Goal: Check status: Check status

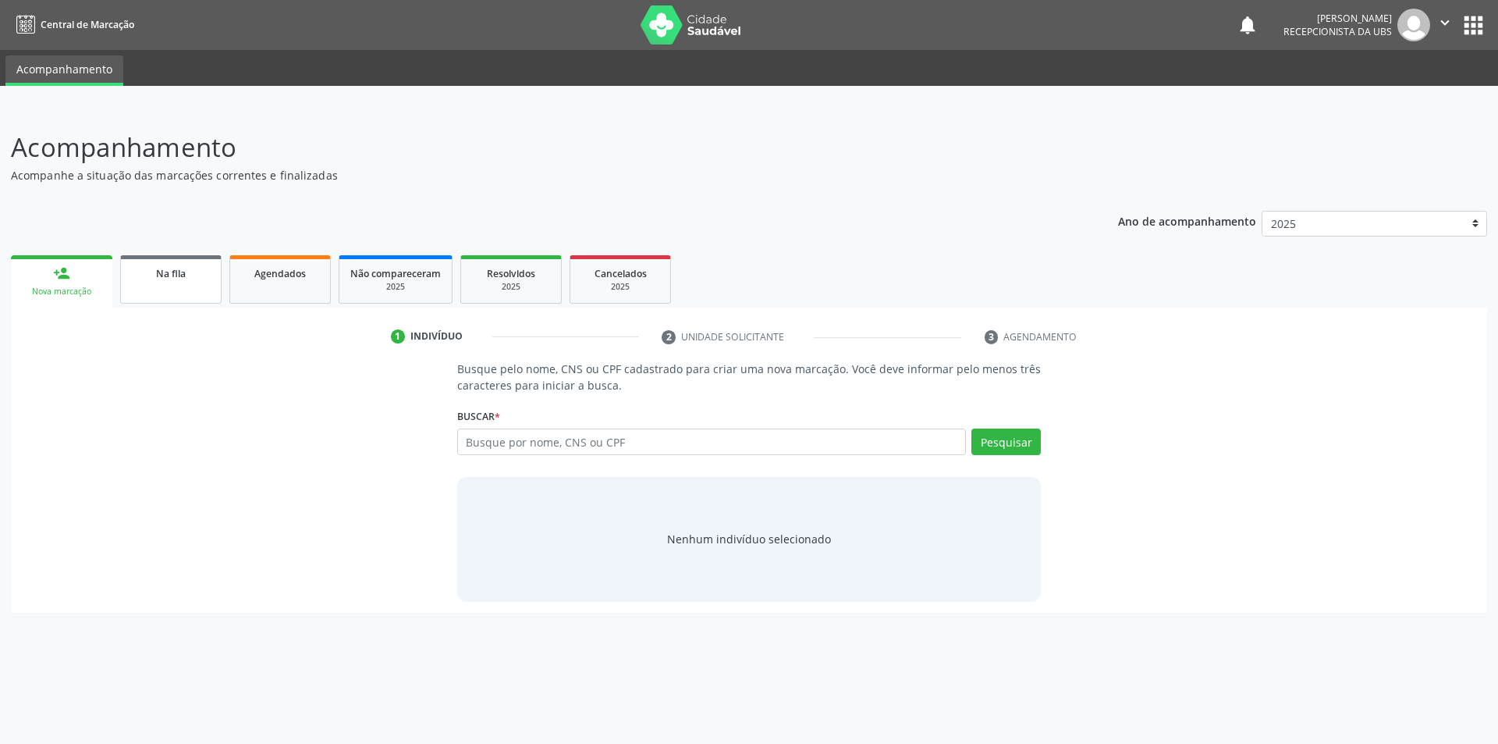
click at [158, 279] on span "Na fila" at bounding box center [171, 273] width 30 height 13
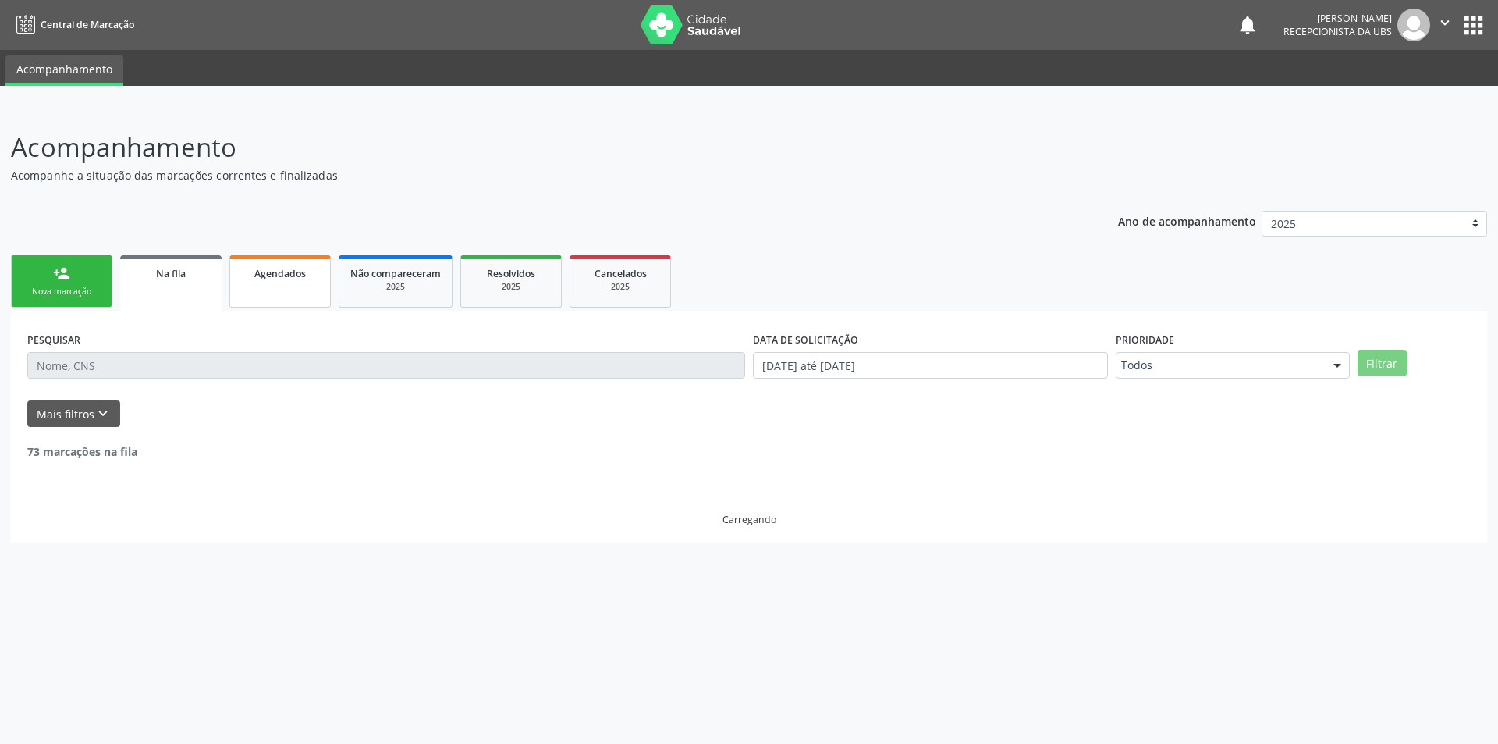
click at [277, 285] on link "Agendados" at bounding box center [279, 281] width 101 height 52
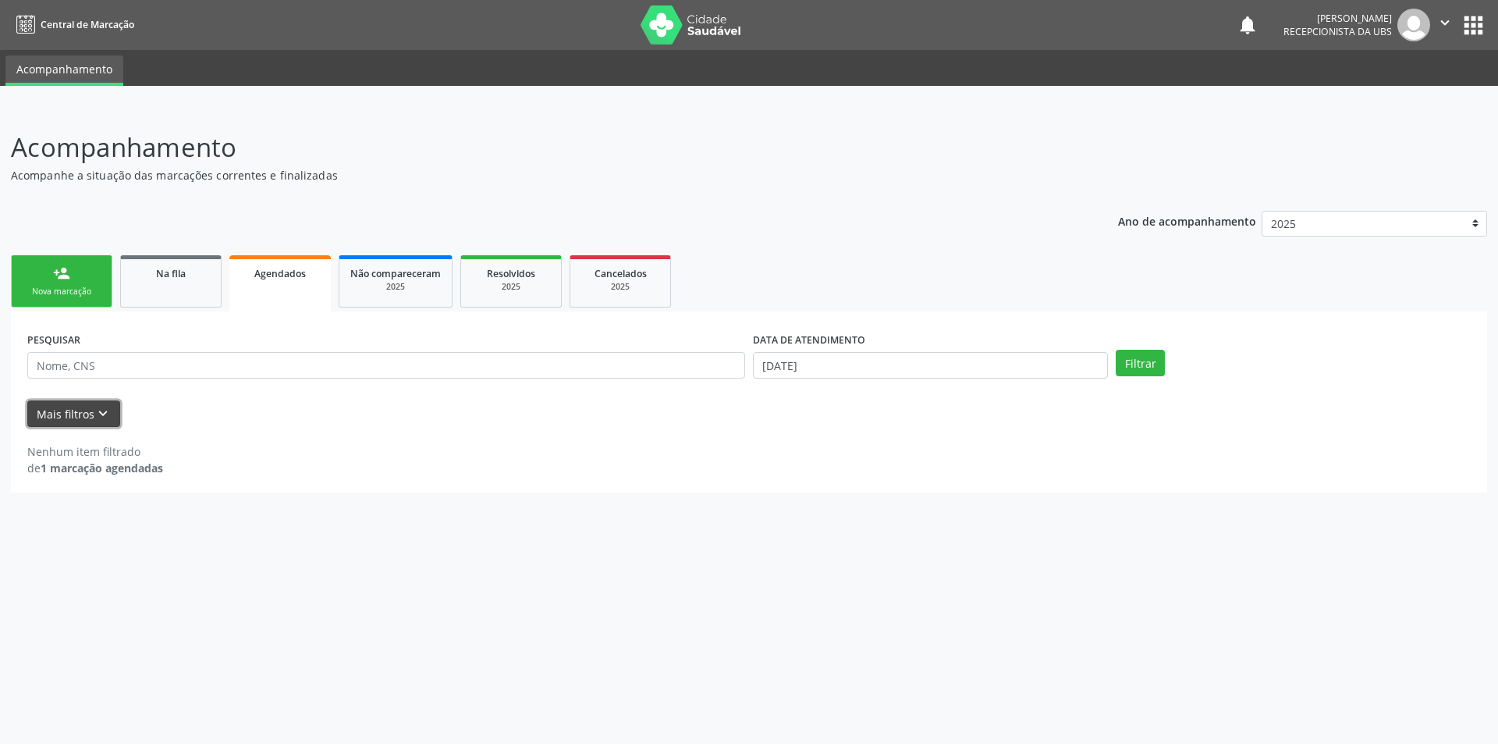
drag, startPoint x: 101, startPoint y: 407, endPoint x: 120, endPoint y: 467, distance: 62.2
click at [102, 407] on icon "keyboard_arrow_down" at bounding box center [102, 413] width 17 height 17
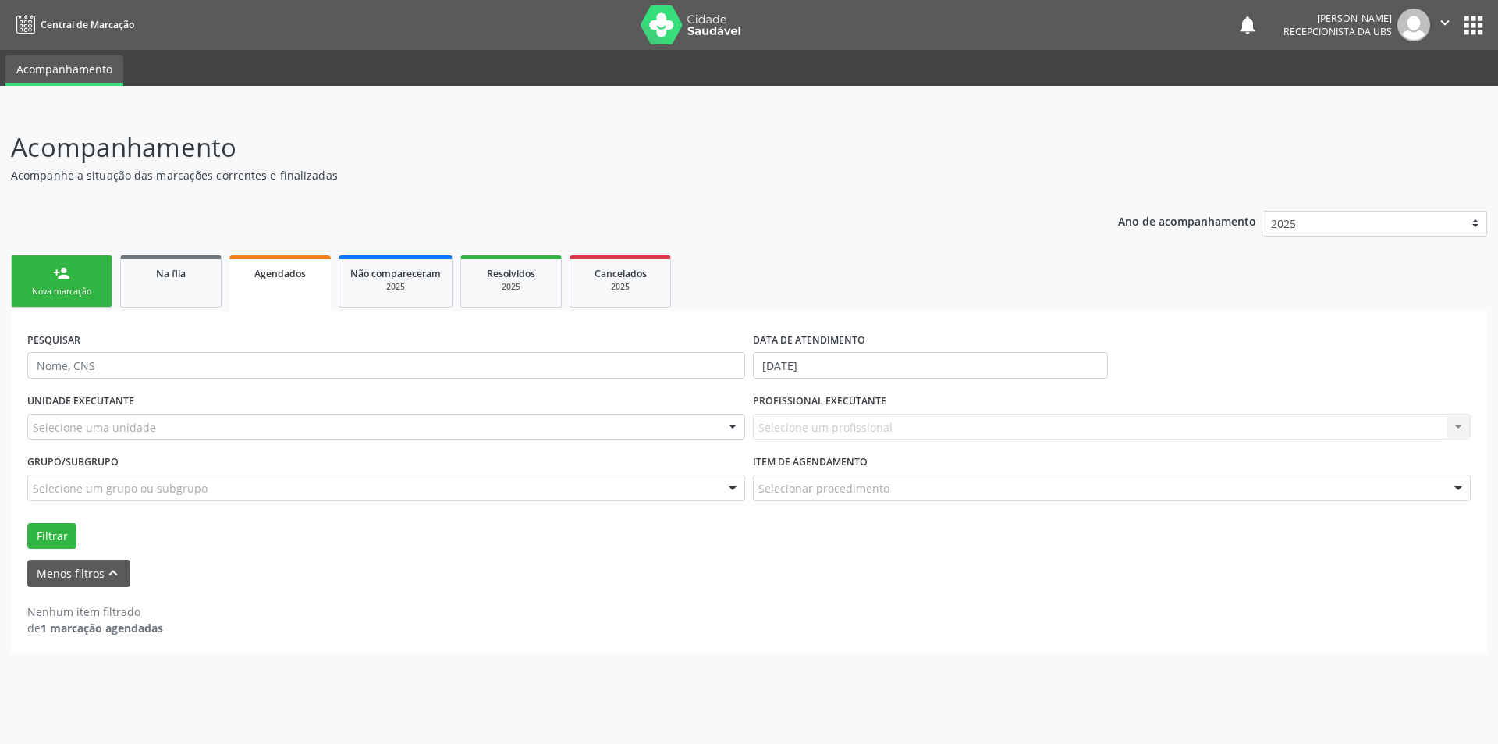
click at [111, 627] on strong "1 marcação agendadas" at bounding box center [102, 627] width 123 height 15
click at [122, 632] on strong "1 marcação agendadas" at bounding box center [102, 627] width 123 height 15
click at [283, 275] on span "Agendados" at bounding box center [280, 273] width 52 height 13
click at [114, 569] on icon "keyboard_arrow_up" at bounding box center [113, 572] width 17 height 17
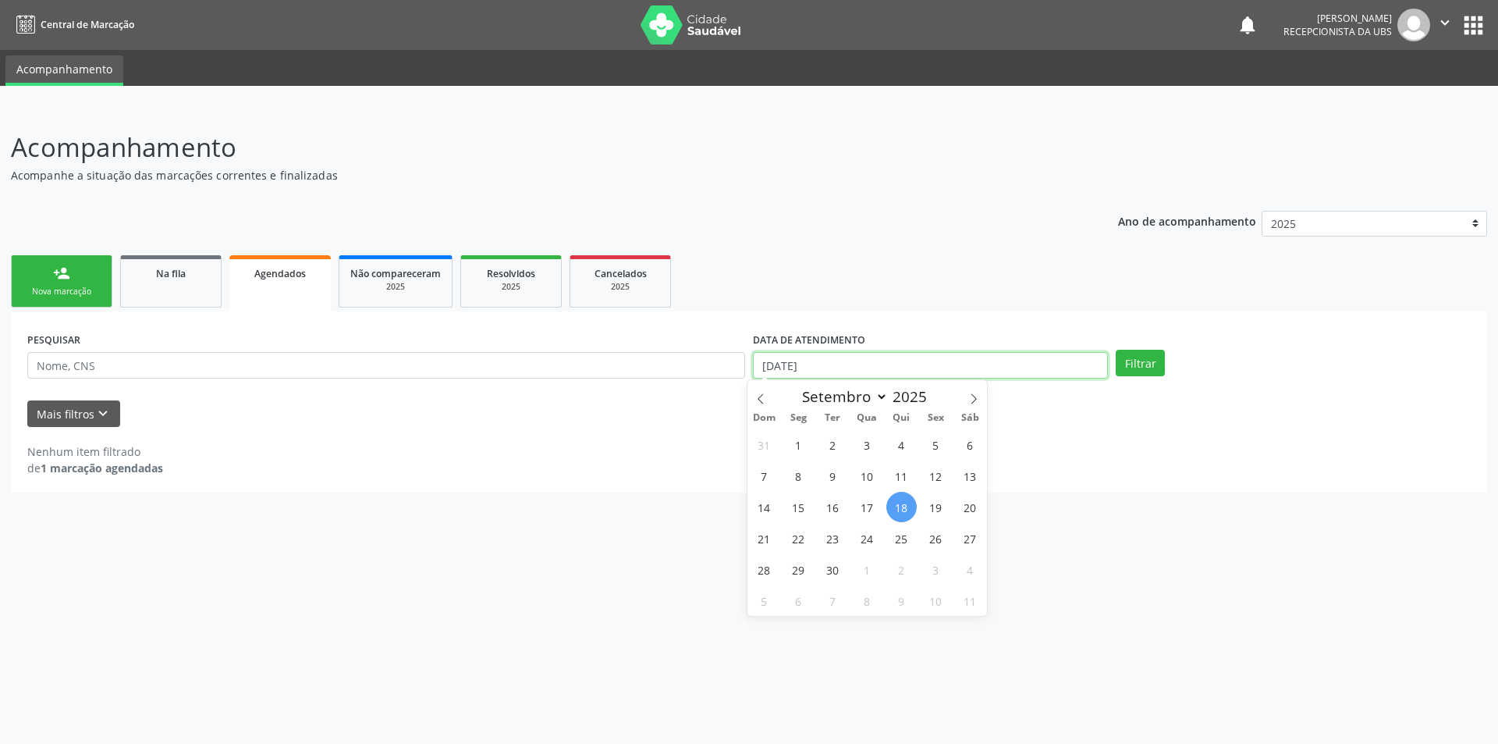
click at [1059, 362] on input "[DATE]" at bounding box center [930, 365] width 355 height 27
click at [939, 478] on span "12" at bounding box center [936, 475] width 30 height 30
type input "[DATE]"
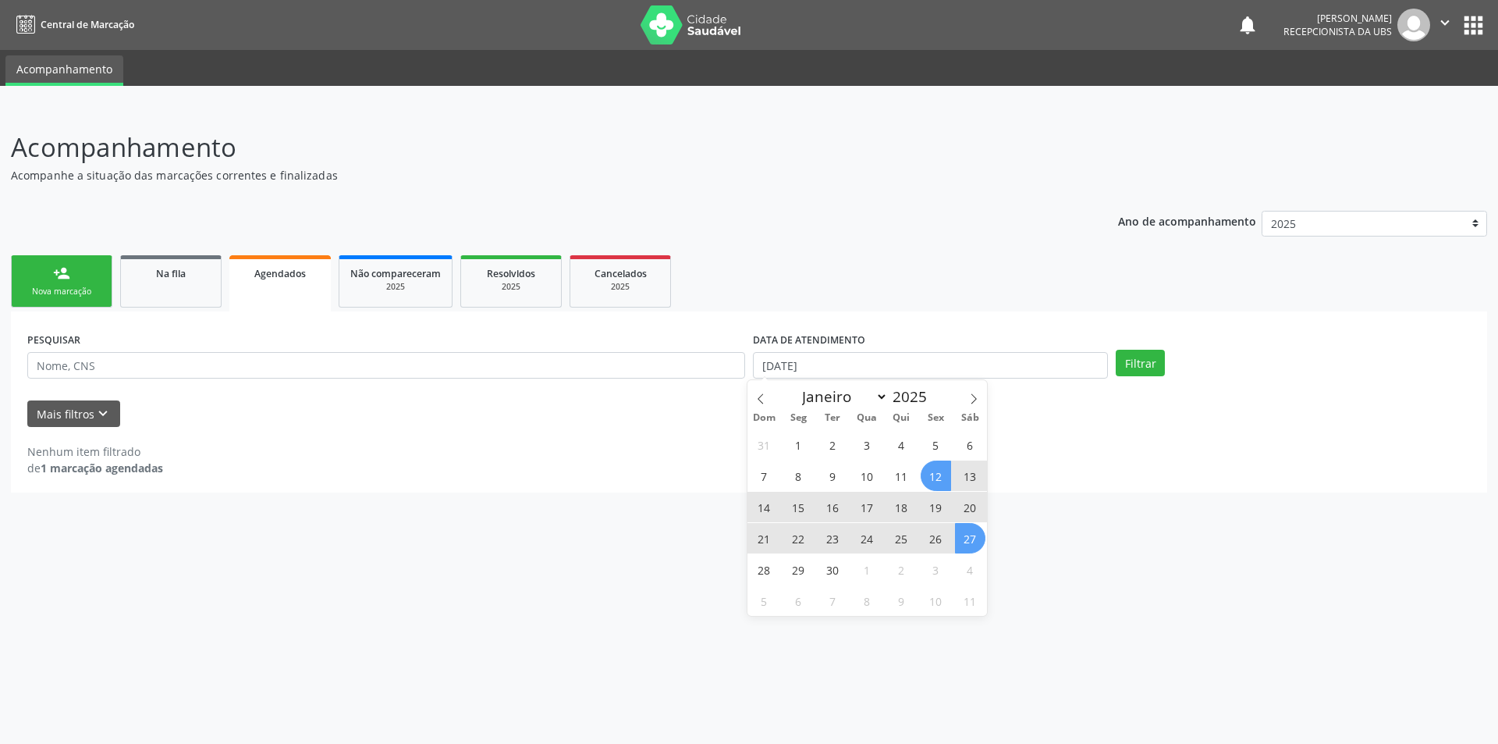
click at [973, 531] on span "27" at bounding box center [970, 538] width 30 height 30
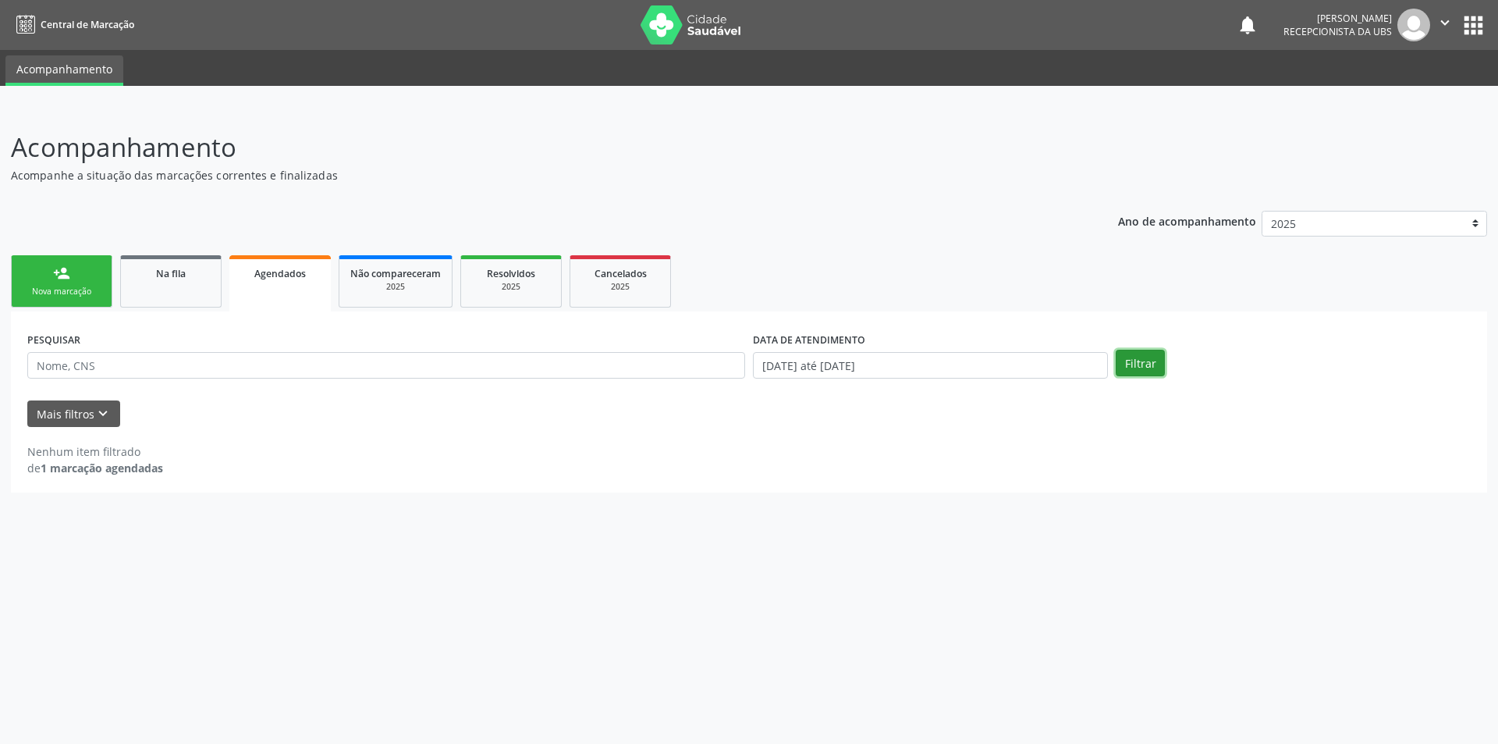
click at [1148, 355] on button "Filtrar" at bounding box center [1140, 363] width 49 height 27
click at [1141, 365] on button "Filtrar" at bounding box center [1140, 363] width 49 height 27
drag, startPoint x: 1141, startPoint y: 365, endPoint x: 1132, endPoint y: 380, distance: 17.1
click at [1132, 380] on div "PESQUISAR DATA DE ATENDIMENTO [DATE] até [DATE] Filtrar" at bounding box center [749, 358] width 1452 height 61
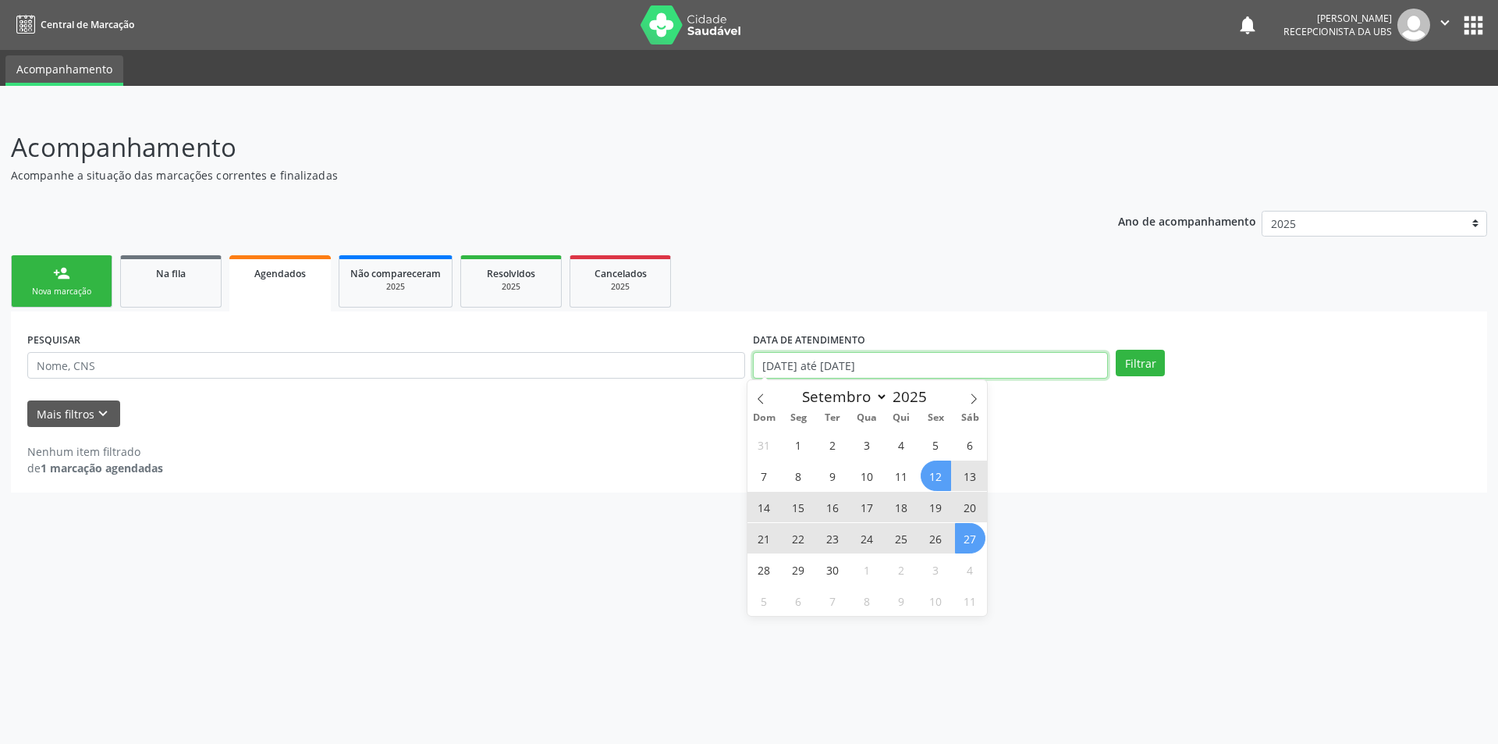
click at [1044, 355] on input "[DATE] até [DATE]" at bounding box center [930, 365] width 355 height 27
click at [905, 478] on span "11" at bounding box center [902, 475] width 30 height 30
type input "[DATE]"
click at [835, 568] on span "30" at bounding box center [833, 569] width 30 height 30
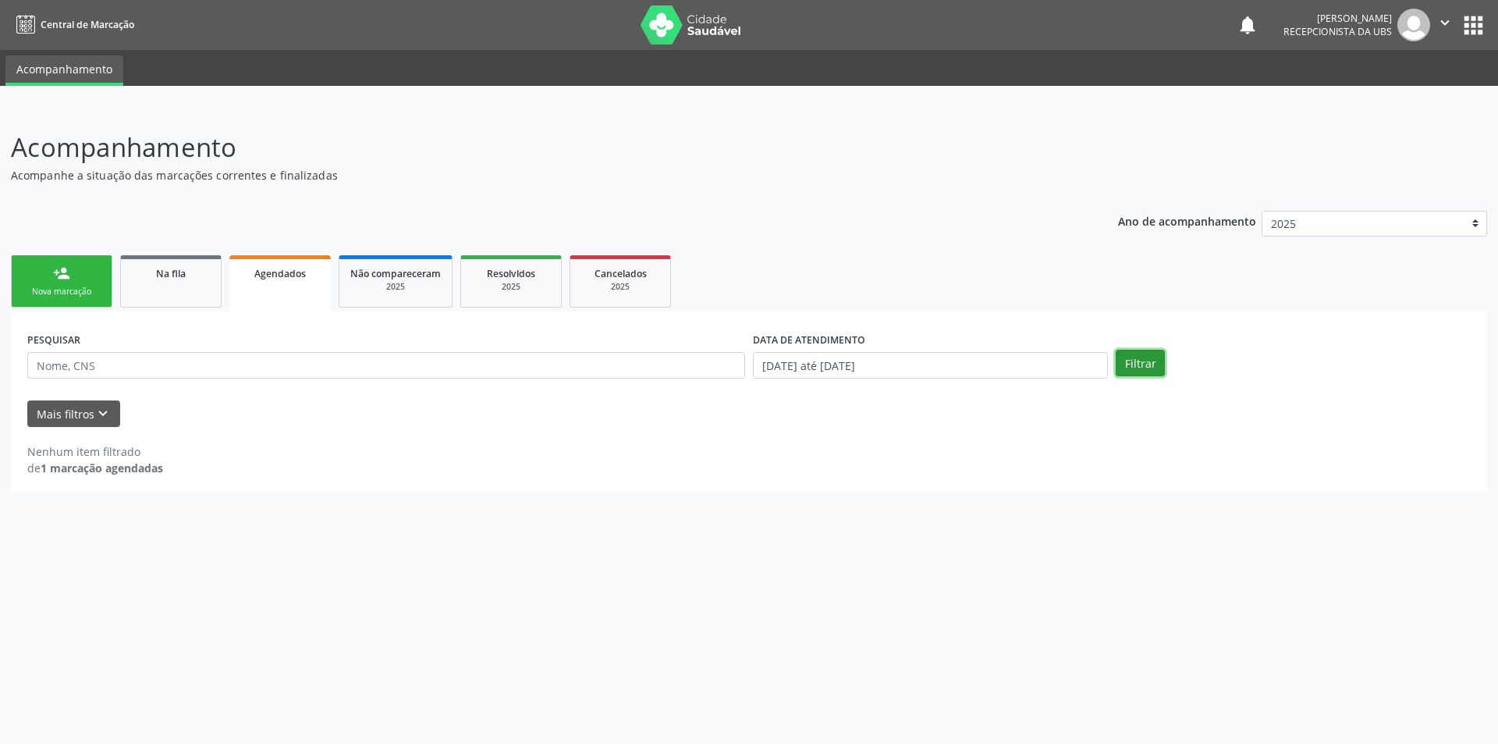
click at [1145, 360] on button "Filtrar" at bounding box center [1140, 363] width 49 height 27
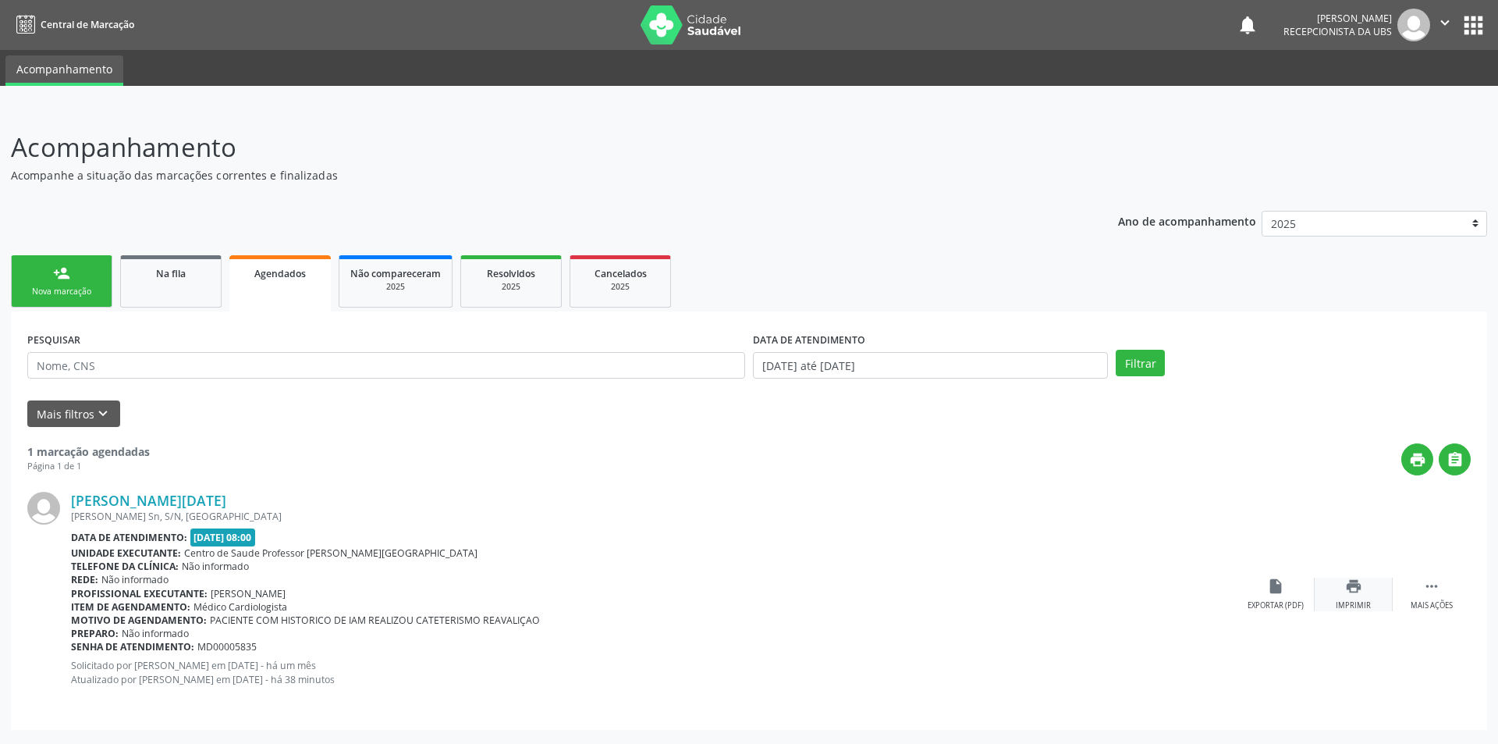
click at [1349, 588] on icon "print" at bounding box center [1353, 586] width 17 height 17
click at [66, 268] on div "person_add" at bounding box center [61, 273] width 17 height 17
